Goal: Task Accomplishment & Management: Manage account settings

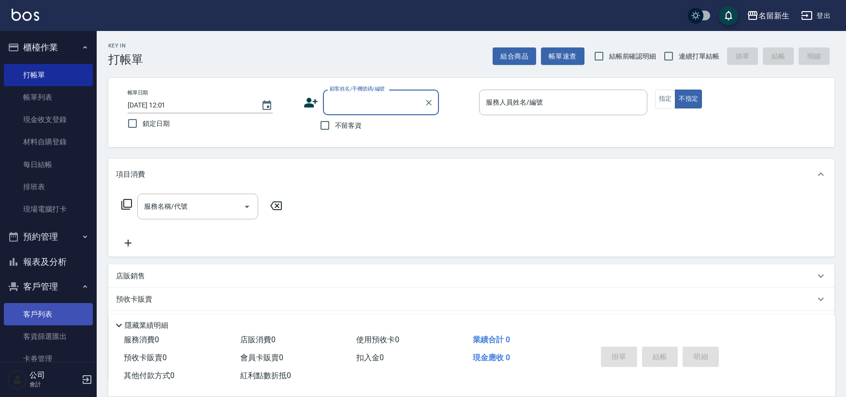
click at [57, 309] on link "客戶列表" at bounding box center [48, 314] width 89 height 22
click at [57, 308] on link "客戶列表" at bounding box center [48, 314] width 89 height 22
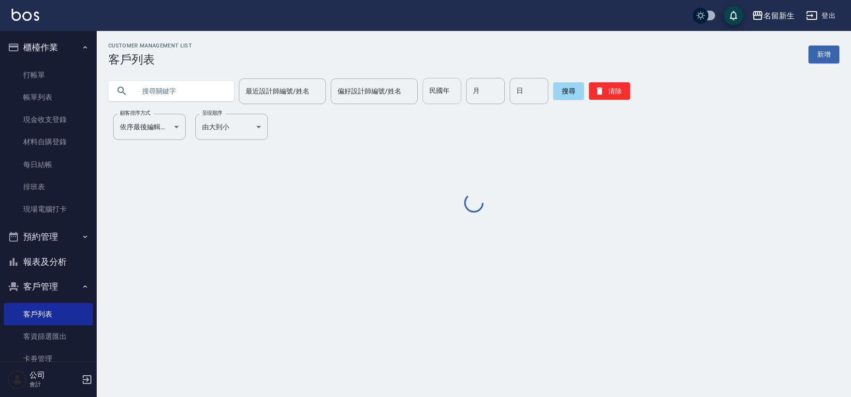
click at [448, 84] on input "民國年" at bounding box center [442, 91] width 39 height 26
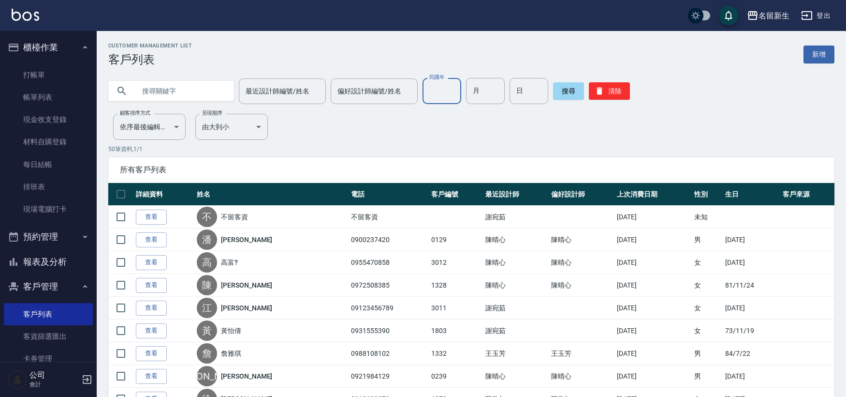
click at [448, 84] on input "民國年" at bounding box center [442, 91] width 39 height 26
type input "62"
type input "07"
type input "08"
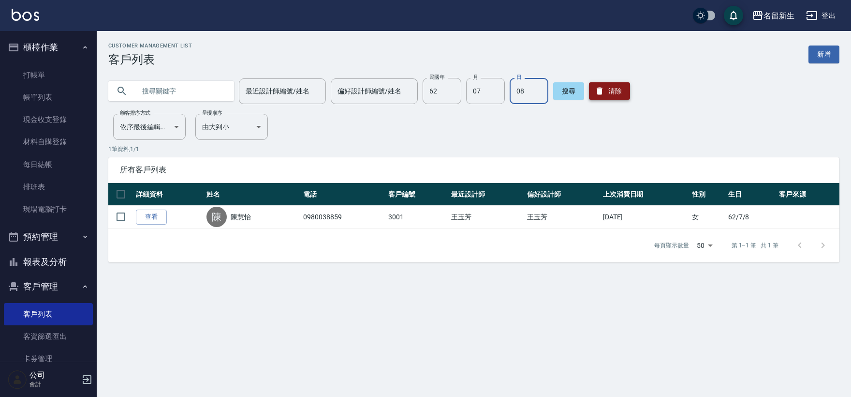
click at [618, 82] on button "清除" at bounding box center [609, 90] width 41 height 17
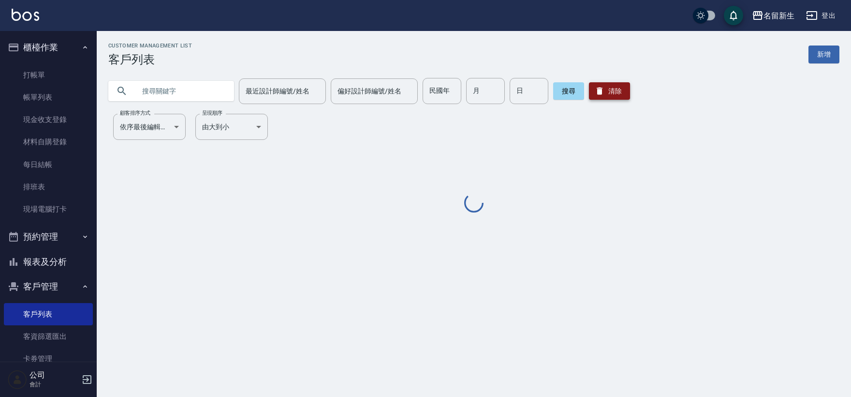
click at [618, 82] on button "清除" at bounding box center [609, 90] width 41 height 17
drag, startPoint x: 618, startPoint y: 82, endPoint x: 441, endPoint y: 90, distance: 177.6
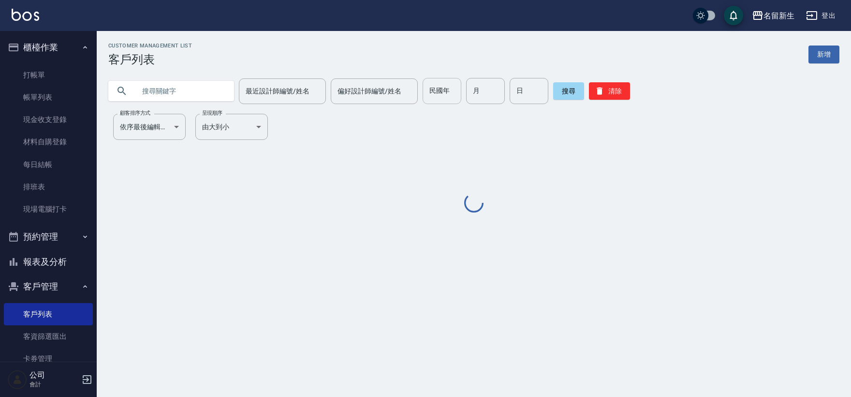
click at [575, 56] on div "Customer Management List 客戶列表 新增 最近設計師編號/姓名 最近設計師編號/姓名 偏好設計師編號/姓名 偏好設計師編號/姓名 民國…" at bounding box center [474, 129] width 754 height 172
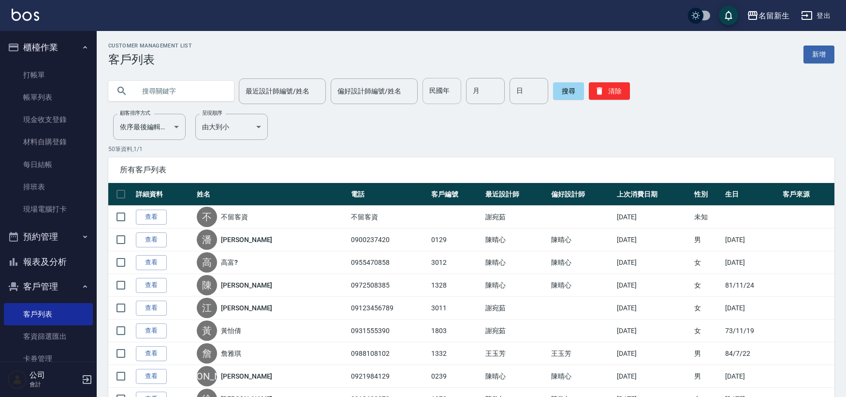
click at [441, 90] on div "民國年 民國年" at bounding box center [442, 91] width 39 height 26
click at [441, 90] on input "民國年" at bounding box center [442, 91] width 39 height 26
type input "75"
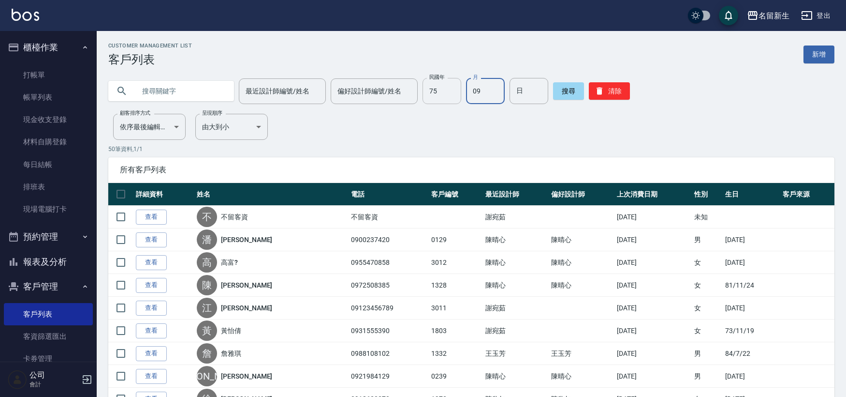
type input "09"
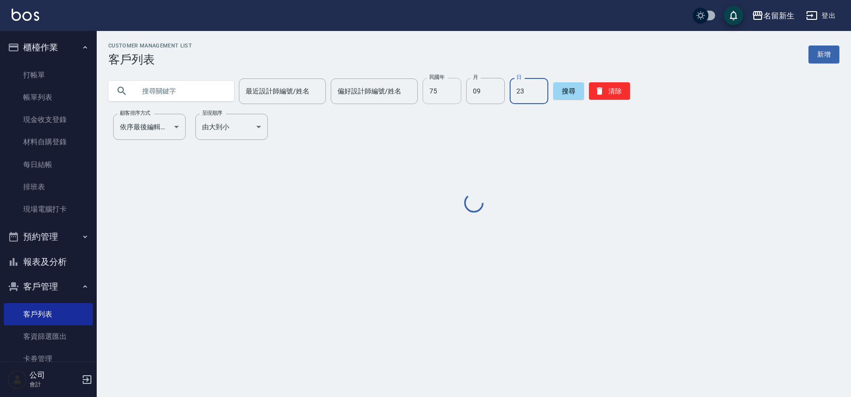
type input "23"
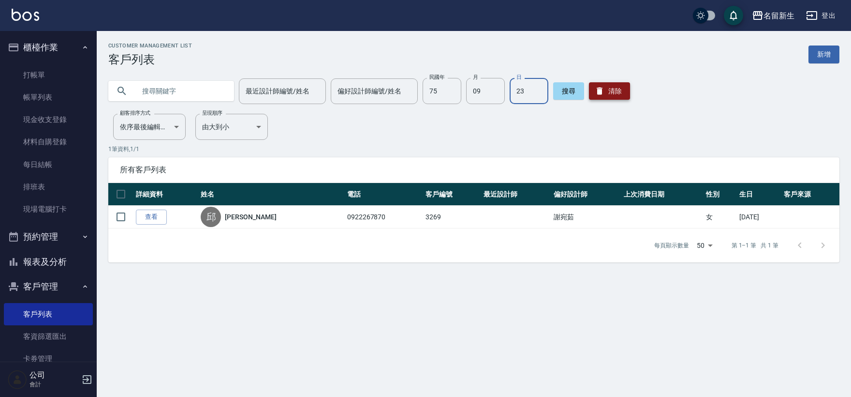
click at [604, 90] on button "清除" at bounding box center [609, 90] width 41 height 17
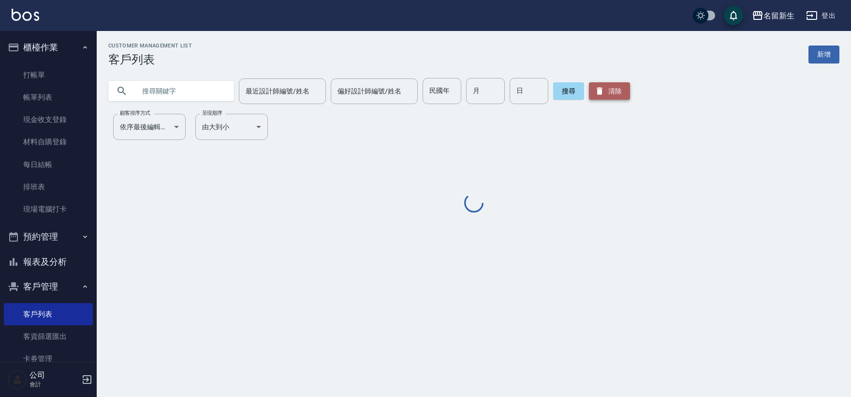
click at [605, 90] on button "清除" at bounding box center [609, 90] width 41 height 17
click at [608, 89] on button "清除" at bounding box center [609, 90] width 41 height 17
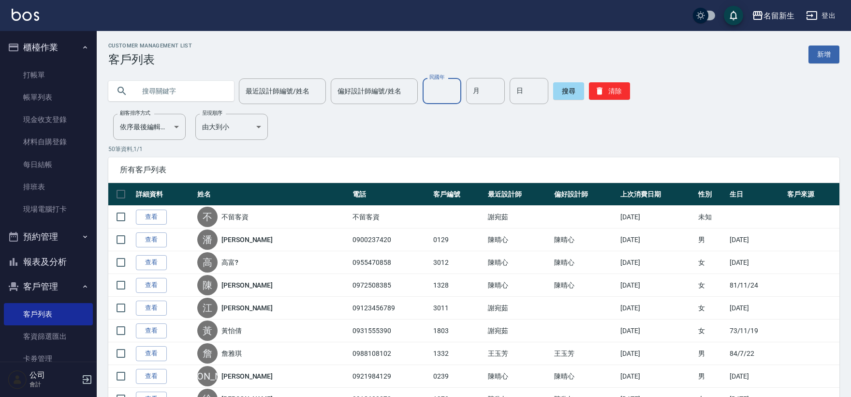
click at [445, 88] on input "民國年" at bounding box center [442, 91] width 39 height 26
type input "89"
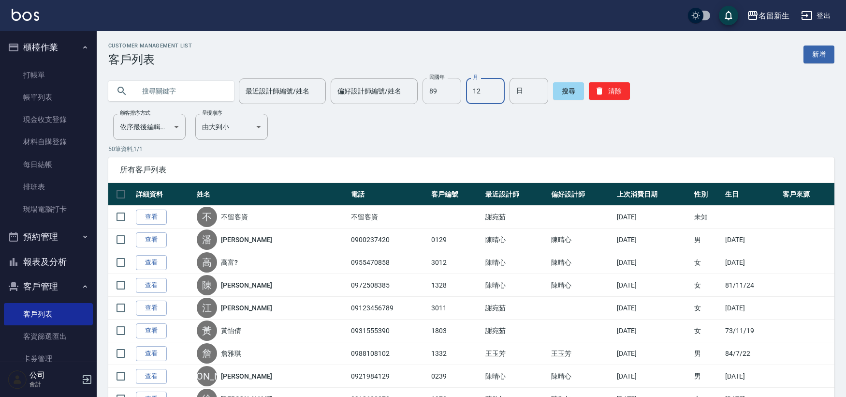
type input "12"
type input "01"
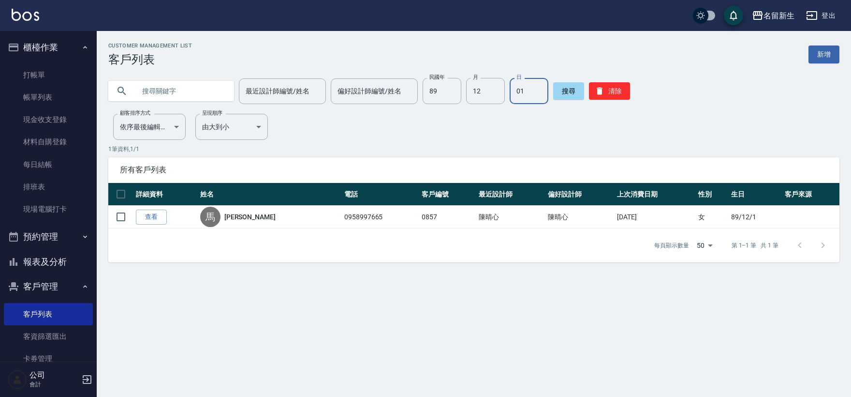
drag, startPoint x: 613, startPoint y: 88, endPoint x: 426, endPoint y: 122, distance: 189.2
click at [613, 88] on button "清除" at bounding box center [609, 90] width 41 height 17
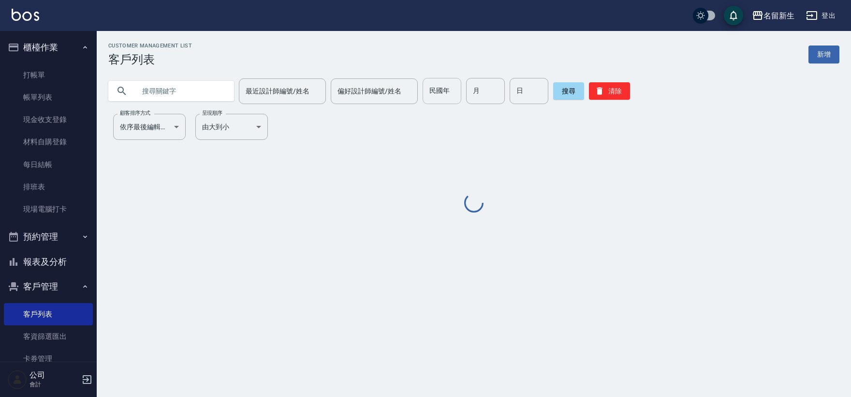
click at [442, 95] on div "民國年 民國年" at bounding box center [442, 91] width 39 height 26
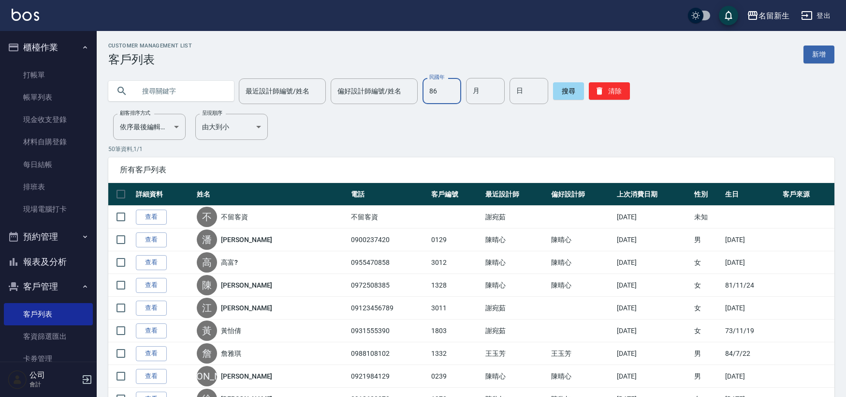
type input "86"
type input "10"
type input "08"
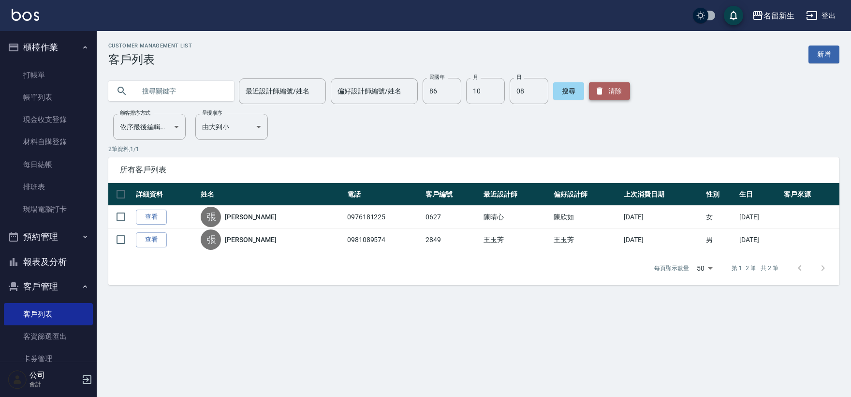
click at [606, 96] on button "清除" at bounding box center [609, 90] width 41 height 17
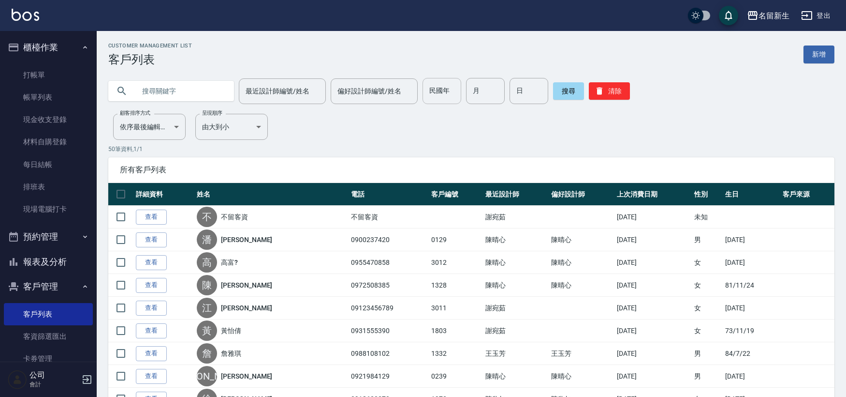
click at [443, 93] on input "民國年" at bounding box center [442, 91] width 39 height 26
type input "87"
type input "08"
type input "10"
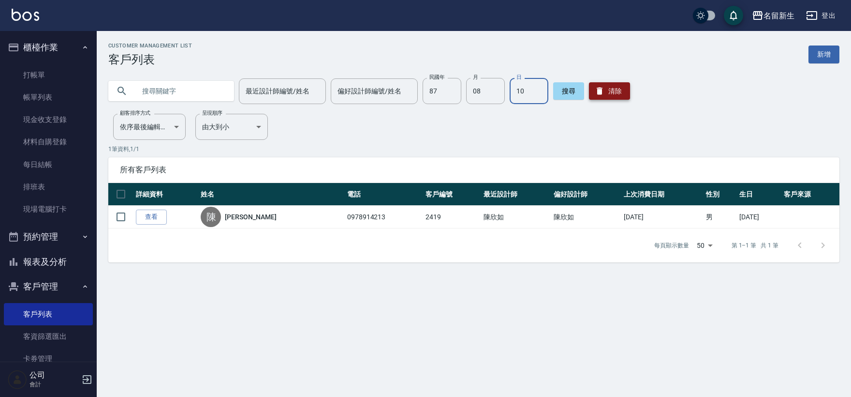
click at [604, 84] on button "清除" at bounding box center [609, 90] width 41 height 17
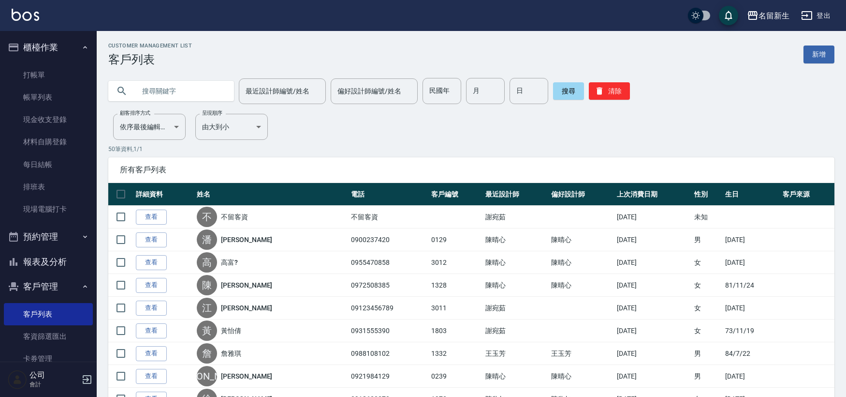
drag, startPoint x: 166, startPoint y: 87, endPoint x: 160, endPoint y: 93, distance: 8.6
click at [162, 92] on input "text" at bounding box center [180, 91] width 91 height 26
type input "[PERSON_NAME]"
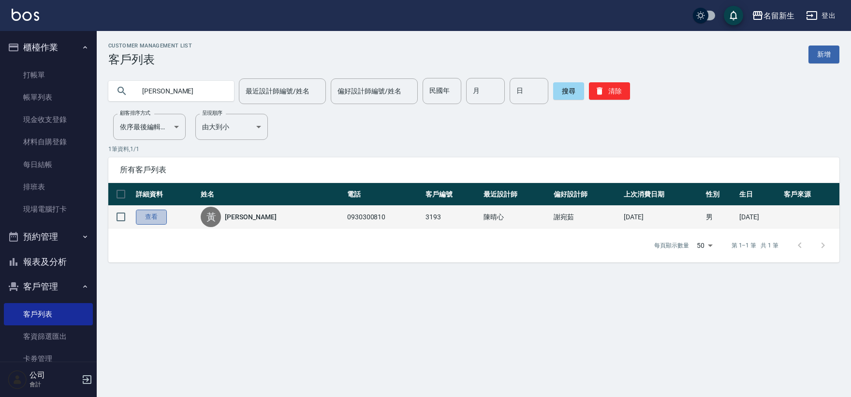
click at [156, 210] on link "查看" at bounding box center [151, 216] width 31 height 15
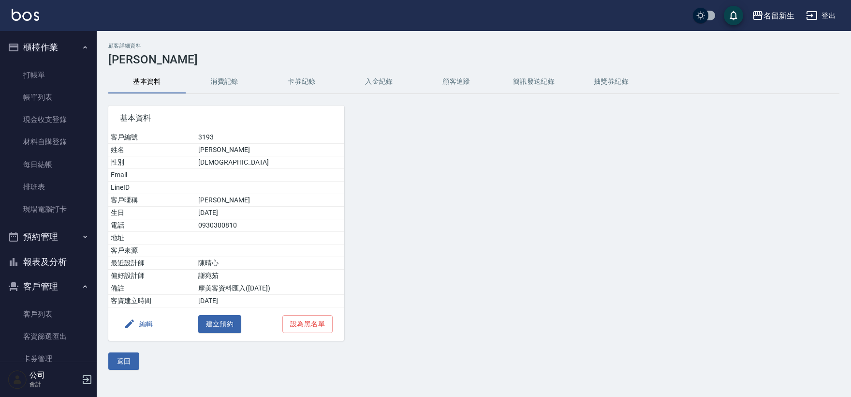
click at [146, 332] on button "編輯" at bounding box center [138, 324] width 37 height 18
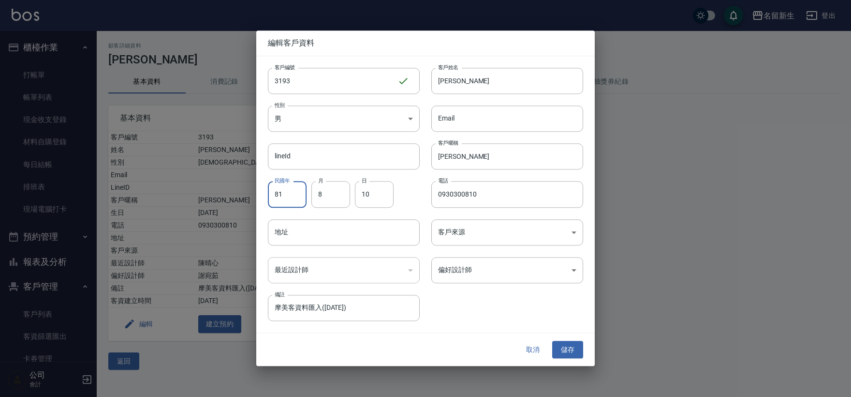
click at [296, 193] on input "81" at bounding box center [287, 194] width 39 height 26
type input "87"
click at [335, 193] on input "8" at bounding box center [330, 194] width 39 height 26
type input "08"
click at [563, 349] on button "儲存" at bounding box center [567, 349] width 31 height 18
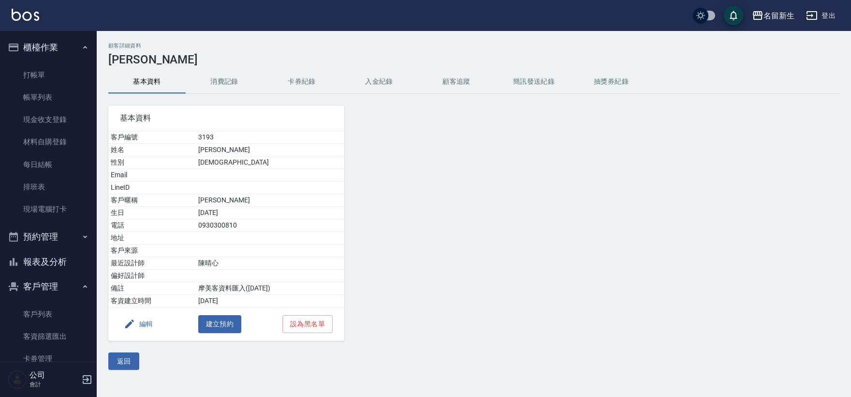
click at [46, 45] on button "櫃檯作業" at bounding box center [48, 47] width 89 height 25
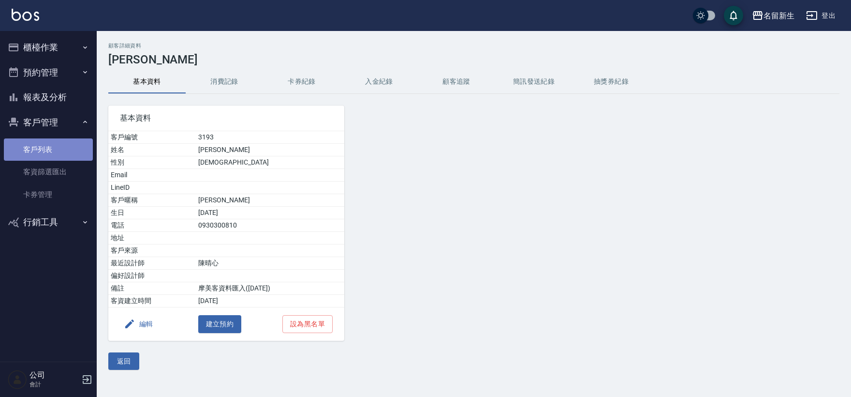
click at [32, 146] on link "客戶列表" at bounding box center [48, 149] width 89 height 22
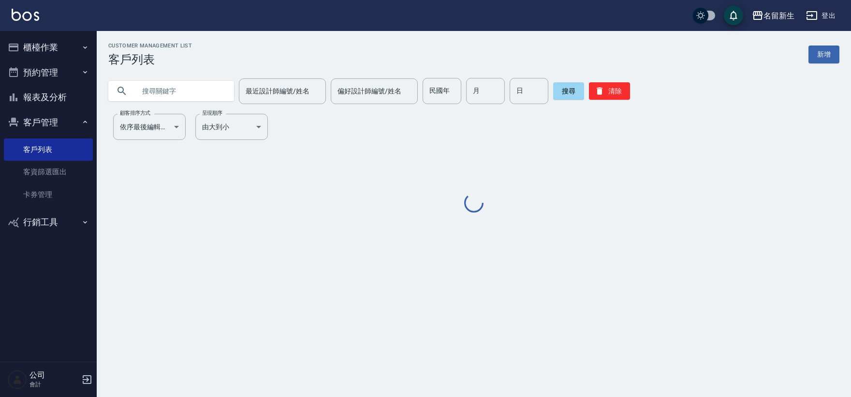
click at [194, 94] on input "text" at bounding box center [180, 91] width 91 height 26
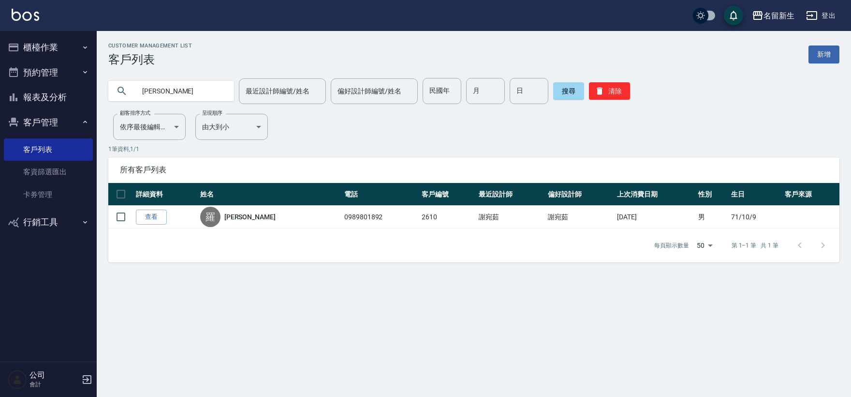
type input "羅"
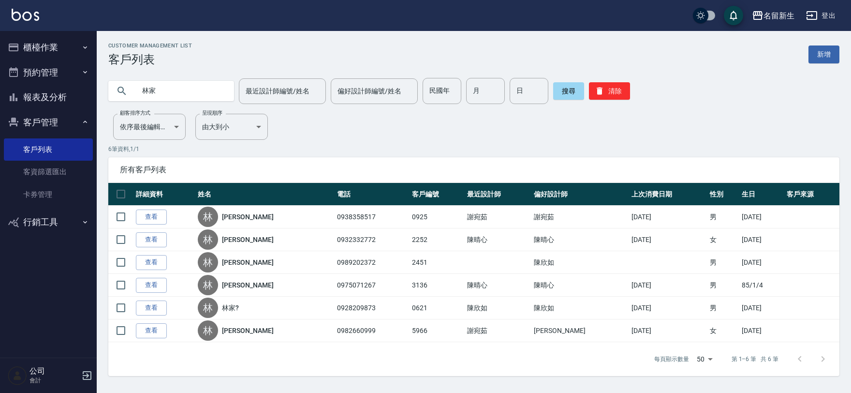
type input "林"
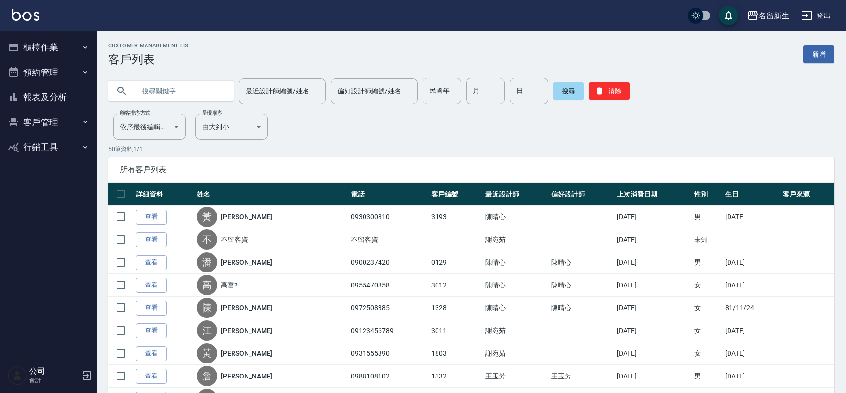
click at [430, 93] on input "民國年" at bounding box center [442, 91] width 39 height 26
type input "67"
type input "06"
type input "28"
